Goal: Task Accomplishment & Management: Use online tool/utility

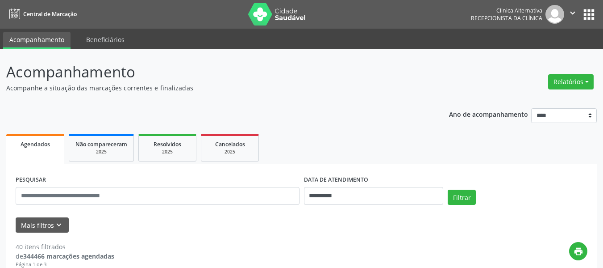
drag, startPoint x: 0, startPoint y: 0, endPoint x: 583, endPoint y: 95, distance: 590.6
click at [563, 82] on button "Relatórios" at bounding box center [572, 81] width 46 height 15
click at [531, 99] on link "Agendamentos" at bounding box center [546, 101] width 96 height 13
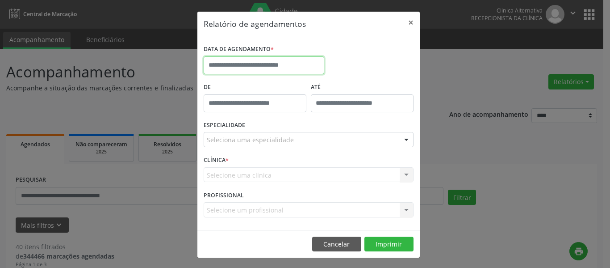
click at [306, 63] on input "text" at bounding box center [264, 65] width 121 height 18
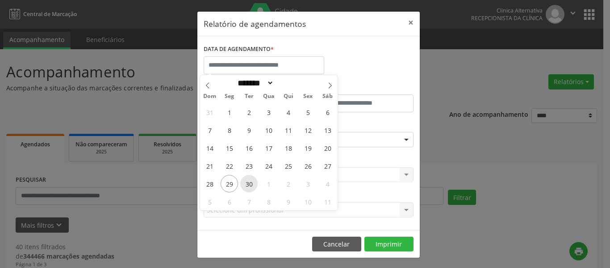
click at [247, 182] on span "30" at bounding box center [248, 183] width 17 height 17
type input "**********"
click at [247, 182] on span "30" at bounding box center [248, 183] width 17 height 17
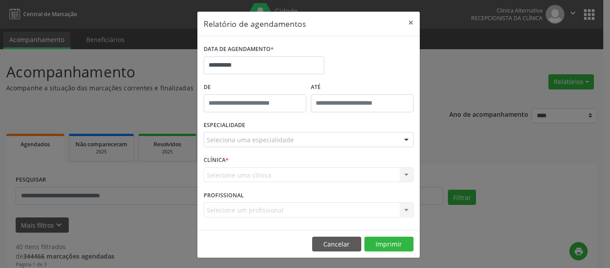
click at [404, 139] on div at bounding box center [406, 139] width 13 height 15
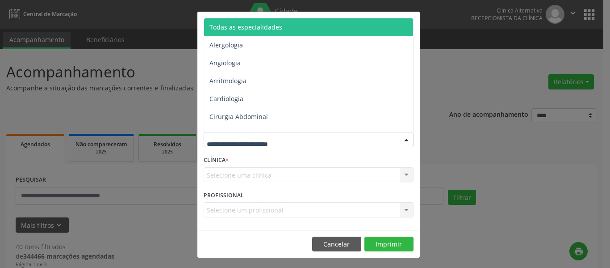
click at [330, 27] on span "Todas as especialidades" at bounding box center [309, 27] width 210 height 18
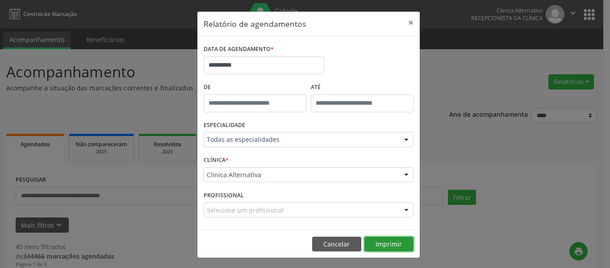
click at [389, 247] on button "Imprimir" at bounding box center [388, 243] width 49 height 15
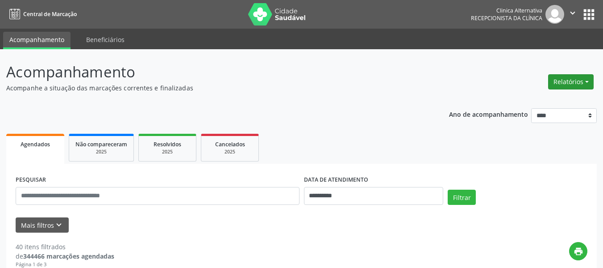
click at [574, 80] on button "Relatórios" at bounding box center [572, 81] width 46 height 15
click at [527, 100] on link "Agendamentos" at bounding box center [546, 101] width 96 height 13
select select "*"
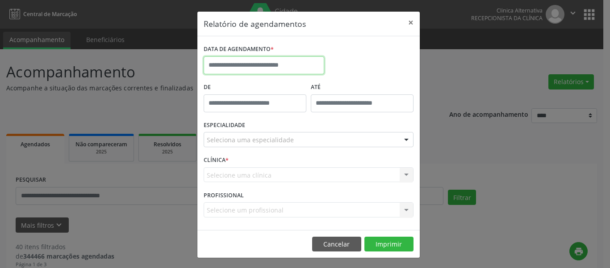
click at [276, 63] on input "text" at bounding box center [264, 65] width 121 height 18
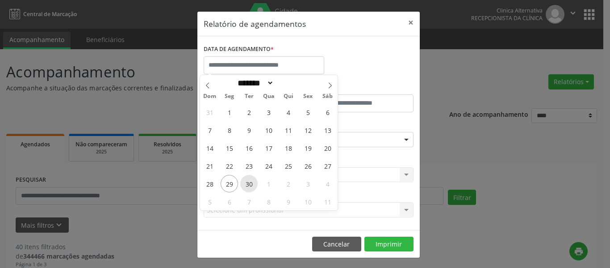
click at [247, 184] on span "30" at bounding box center [248, 183] width 17 height 17
type input "**********"
click at [247, 184] on span "30" at bounding box center [248, 183] width 17 height 17
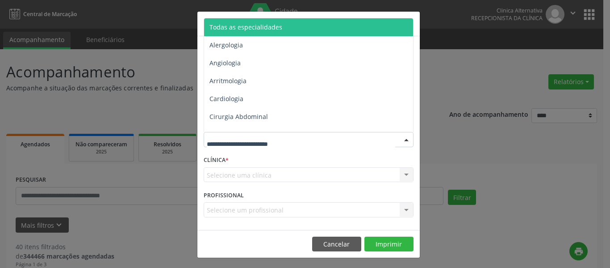
click at [404, 137] on div at bounding box center [406, 139] width 13 height 15
click at [278, 22] on span "Todas as especialidades" at bounding box center [309, 27] width 210 height 18
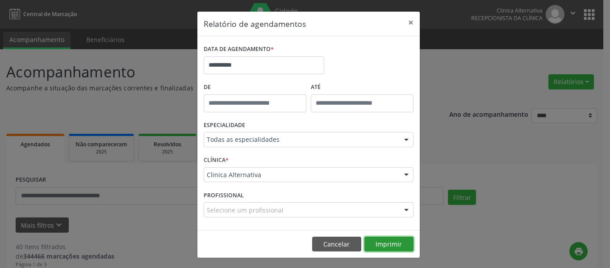
click at [389, 243] on button "Imprimir" at bounding box center [388, 243] width 49 height 15
